Goal: Task Accomplishment & Management: Manage account settings

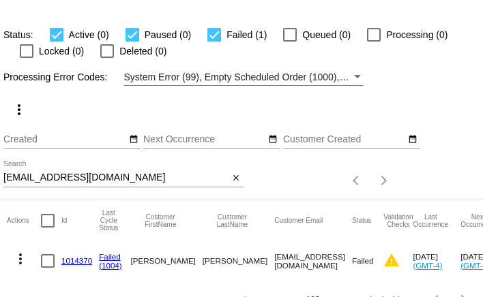
scroll to position [51, 0]
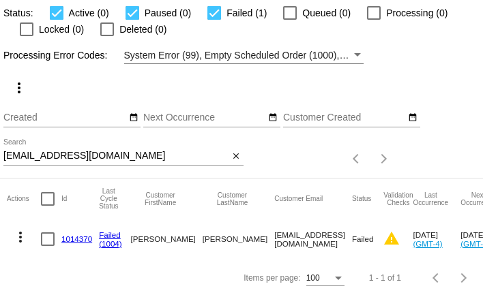
click at [132, 7] on div at bounding box center [132, 13] width 14 height 14
click at [132, 20] on input "Paused (0)" at bounding box center [132, 20] width 1 height 1
checkbox input "false"
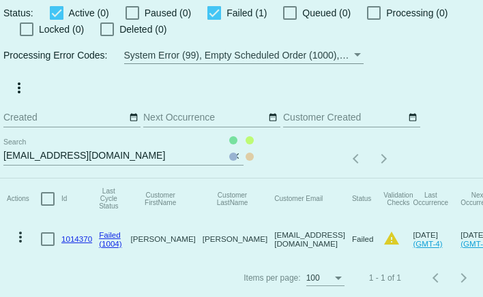
click at [207, 13] on div at bounding box center [214, 13] width 14 height 14
click at [213, 20] on input "Failed (1)" at bounding box center [213, 20] width 1 height 1
checkbox input "false"
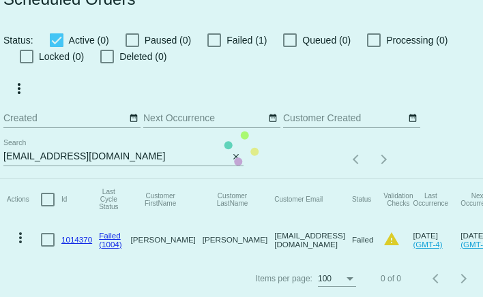
scroll to position [0, 0]
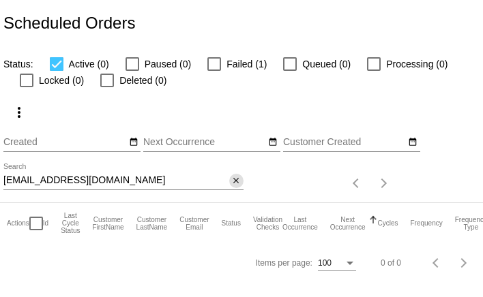
click at [235, 183] on mat-icon "close" at bounding box center [236, 181] width 10 height 11
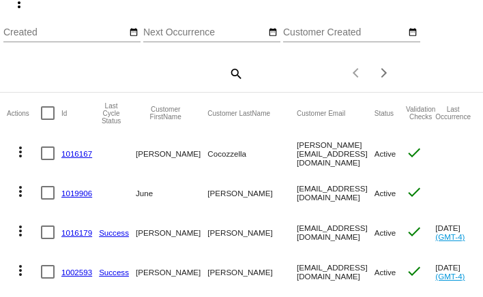
scroll to position [110, 0]
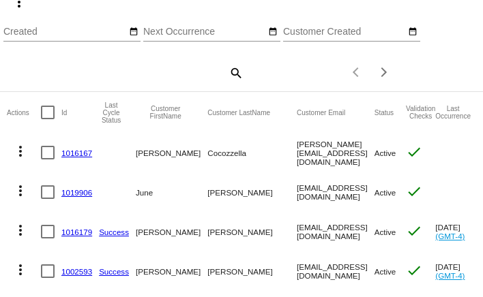
drag, startPoint x: 335, startPoint y: 155, endPoint x: 231, endPoint y: 155, distance: 103.6
copy mat-row "c.cocozzella@gmail.com"
